Goal: Find specific page/section: Find specific page/section

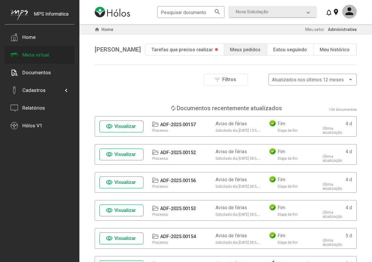
click at [42, 51] on div "Mesa virtual" at bounding box center [40, 55] width 70 height 18
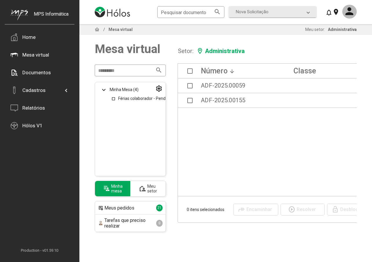
click at [153, 191] on div "Meu setor" at bounding box center [152, 188] width 10 height 9
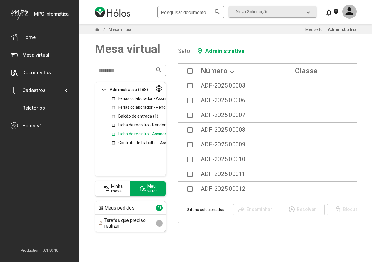
click at [134, 134] on link "Ficha de registro - Assinados (16)" at bounding box center [149, 133] width 62 height 5
click at [157, 126] on link "Ficha de registro - Pendentes (2)" at bounding box center [148, 124] width 60 height 5
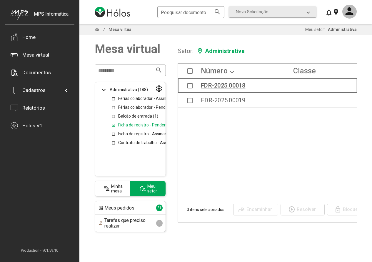
click at [219, 85] on div "FDR-2025.00018" at bounding box center [223, 85] width 45 height 6
